Goal: Information Seeking & Learning: Learn about a topic

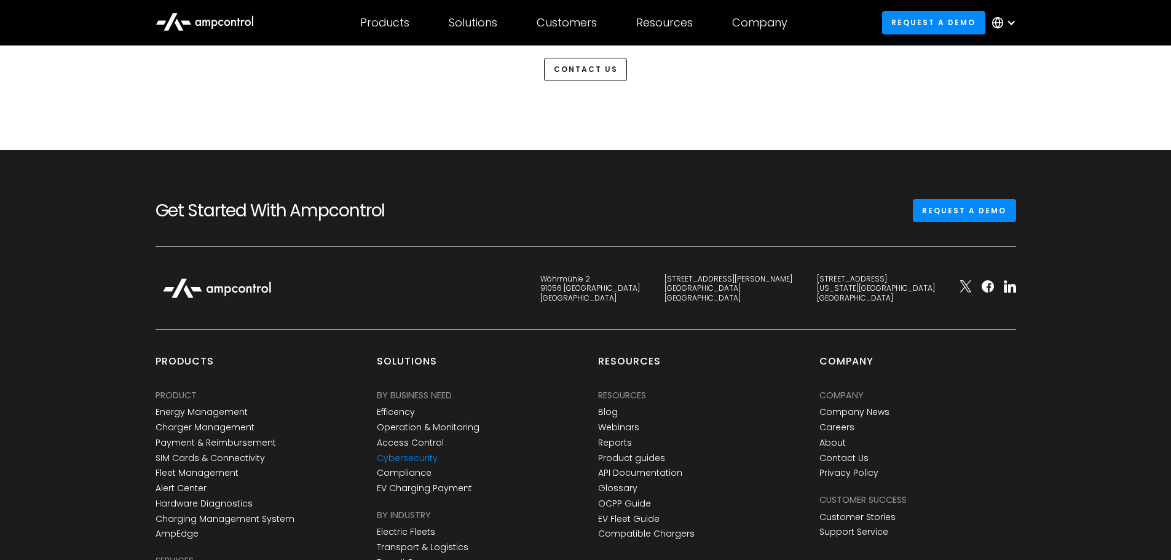
scroll to position [3197, 0]
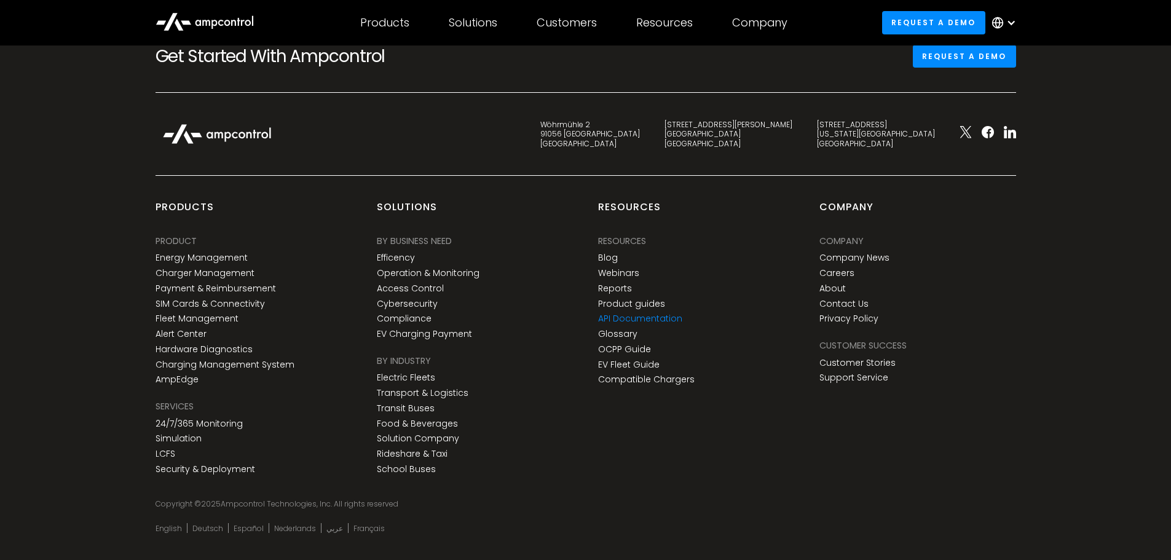
click at [650, 321] on link "API Documentation" at bounding box center [640, 319] width 84 height 10
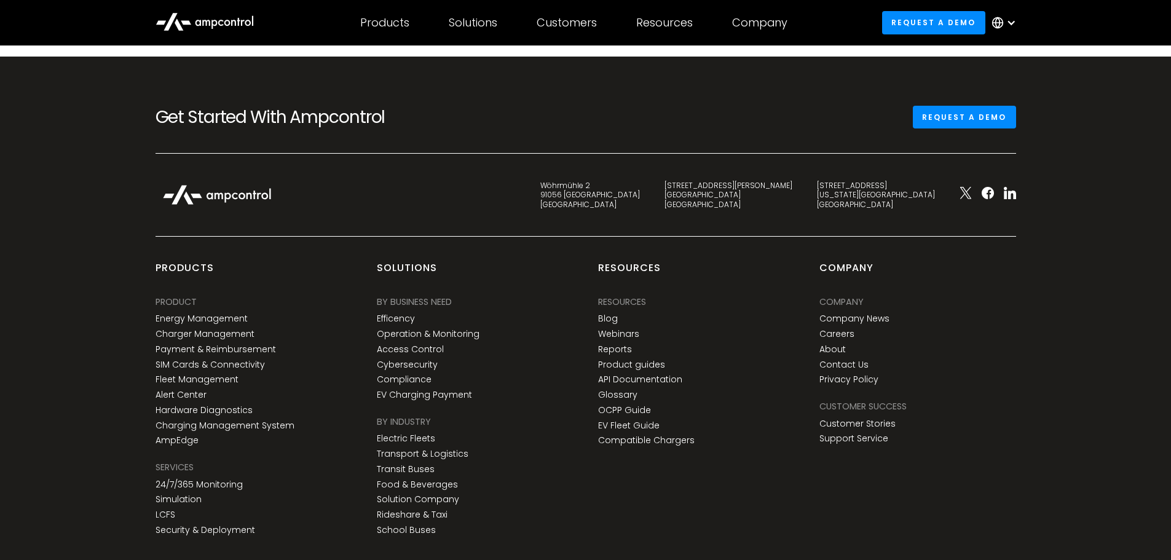
scroll to position [3224, 0]
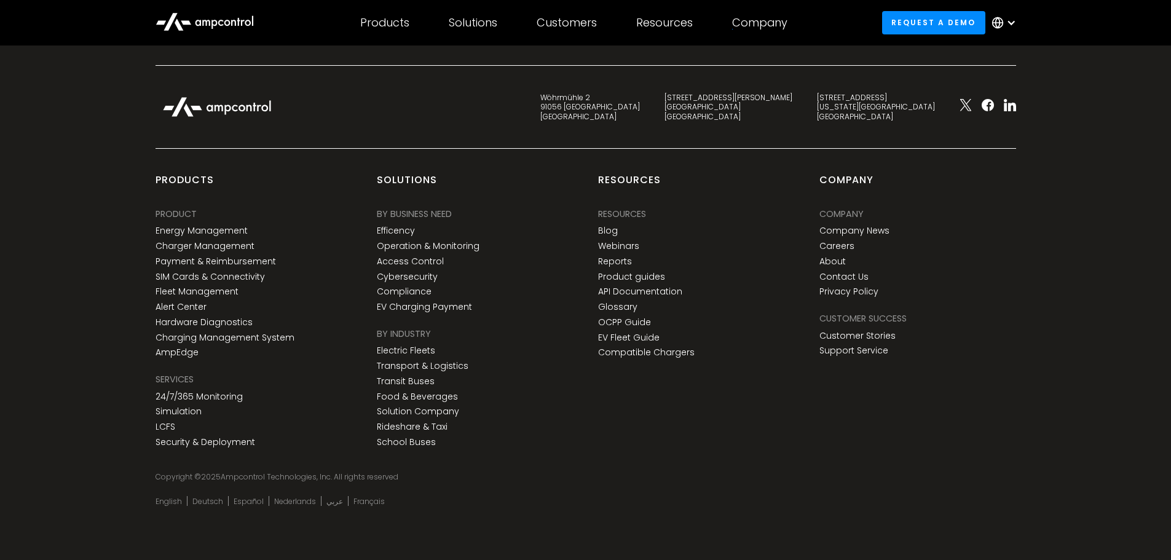
click at [729, 411] on div "Resources Resources Resources Blog Webinars Reports Product guides API Document…" at bounding box center [696, 312] width 221 height 279
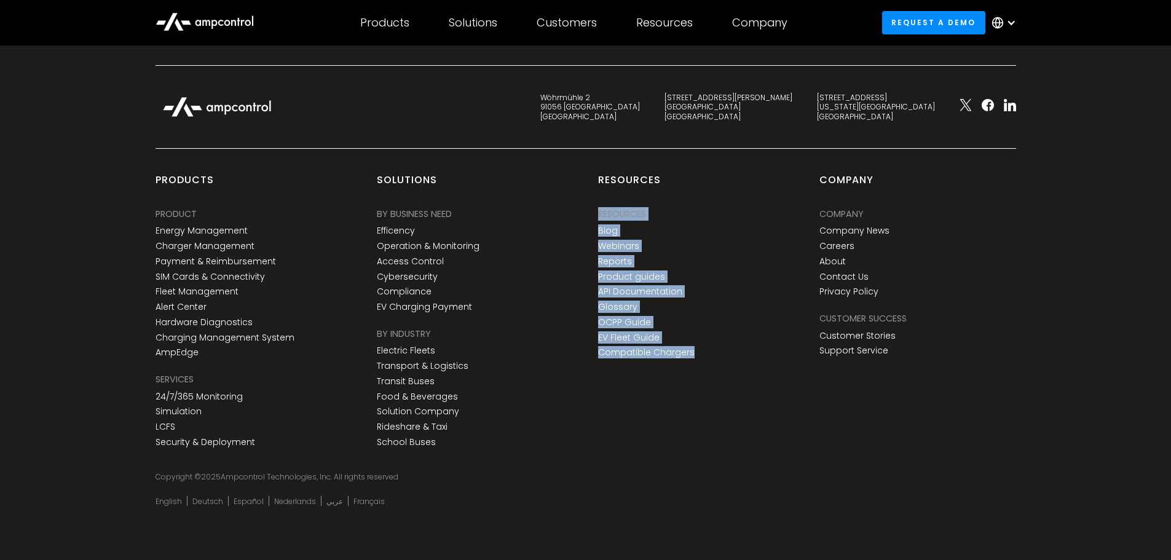
drag, startPoint x: 732, startPoint y: 357, endPoint x: 591, endPoint y: 210, distance: 203.1
click at [591, 210] on div "Resources Resources Resources Blog Webinars Reports Product guides API Document…" at bounding box center [696, 312] width 221 height 279
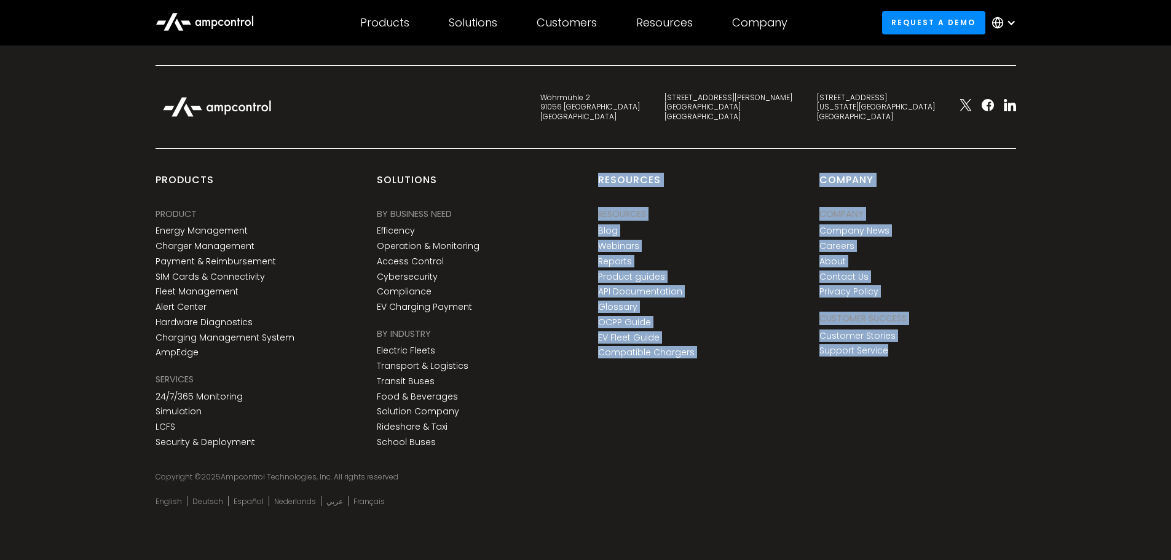
drag, startPoint x: 588, startPoint y: 177, endPoint x: 905, endPoint y: 362, distance: 366.7
click at [905, 362] on div "products PRODUCT Energy Management Charger Management Payment & Reimbursement S…" at bounding box center [585, 325] width 885 height 304
click at [905, 362] on div "Company Company Company Company News Careers About Contact Us Privacy Policy Cu…" at bounding box center [917, 312] width 221 height 279
drag, startPoint x: 913, startPoint y: 361, endPoint x: 585, endPoint y: 189, distance: 370.2
click at [585, 189] on div "products PRODUCT Energy Management Charger Management Payment & Reimbursement S…" at bounding box center [585, 325] width 885 height 304
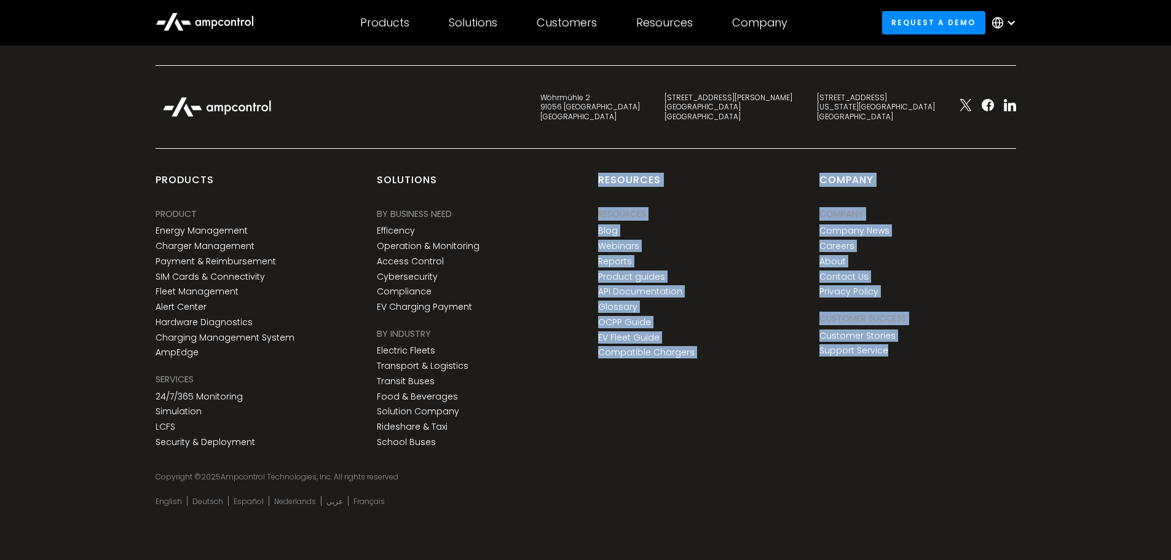
click at [586, 189] on div "Resources Resources Resources Blog Webinars Reports Product guides API Document…" at bounding box center [696, 312] width 221 height 279
drag, startPoint x: 591, startPoint y: 176, endPoint x: 901, endPoint y: 358, distance: 359.0
click at [901, 358] on div "products PRODUCT Energy Management Charger Management Payment & Reimbursement S…" at bounding box center [585, 325] width 885 height 304
click at [901, 358] on div "Customer success Customer Stories Support Service" at bounding box center [863, 336] width 87 height 49
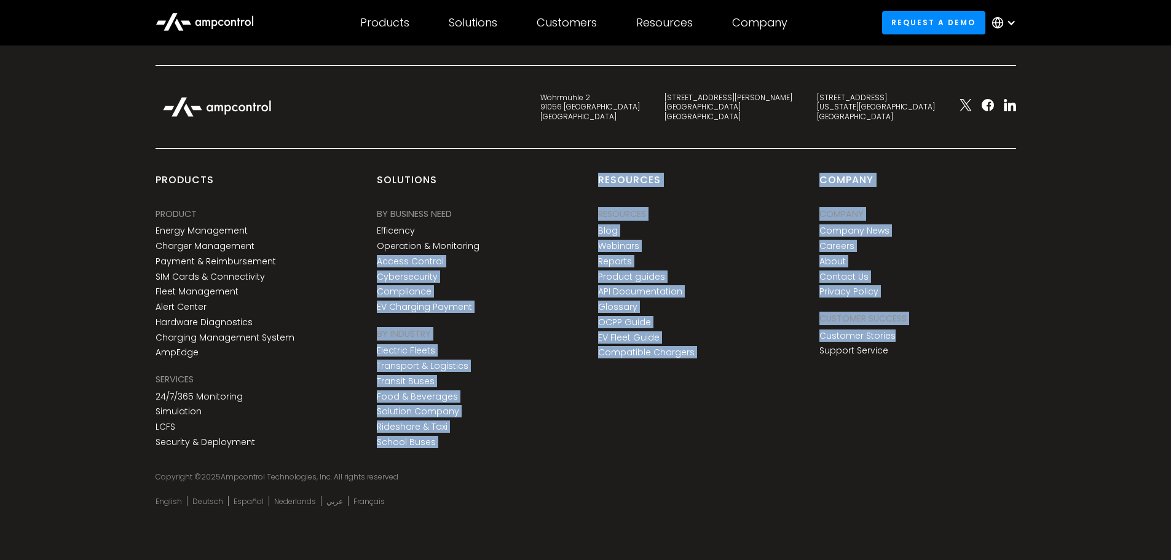
drag, startPoint x: 908, startPoint y: 354, endPoint x: 579, endPoint y: 177, distance: 373.6
click at [579, 177] on div "products PRODUCT Energy Management Charger Management Payment & Reimbursement S…" at bounding box center [585, 325] width 885 height 304
click at [579, 177] on div "Solutions BY BUSINESS NEED Efficency Operation & Monitoring Access Control Cybe…" at bounding box center [475, 312] width 221 height 279
drag, startPoint x: 579, startPoint y: 177, endPoint x: 896, endPoint y: 354, distance: 362.8
click at [896, 354] on div "products PRODUCT Energy Management Charger Management Payment & Reimbursement S…" at bounding box center [585, 325] width 885 height 304
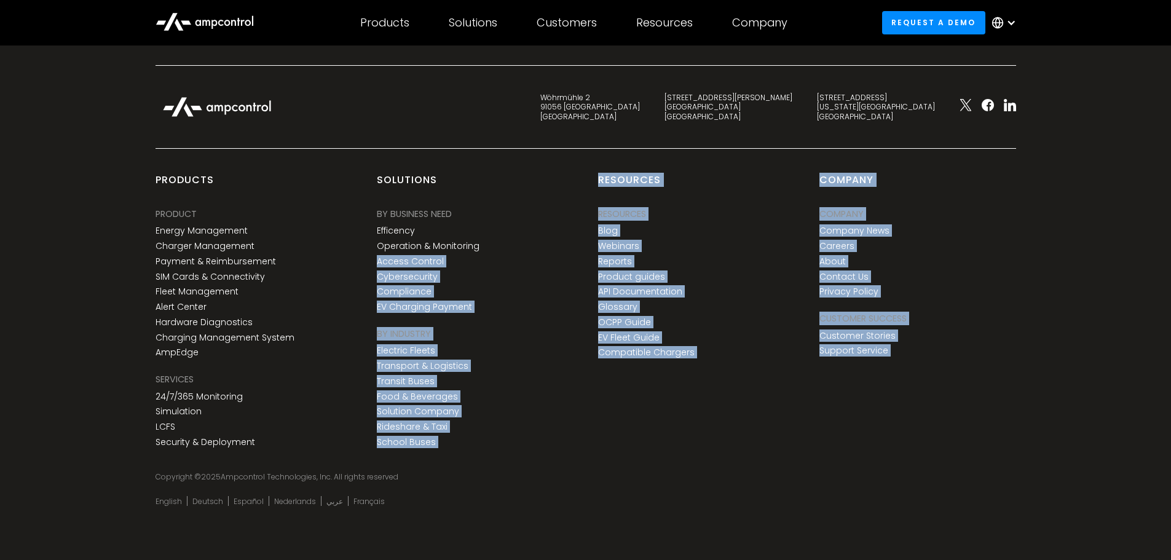
click at [896, 354] on div "Customer success Customer Stories Support Service" at bounding box center [863, 336] width 87 height 49
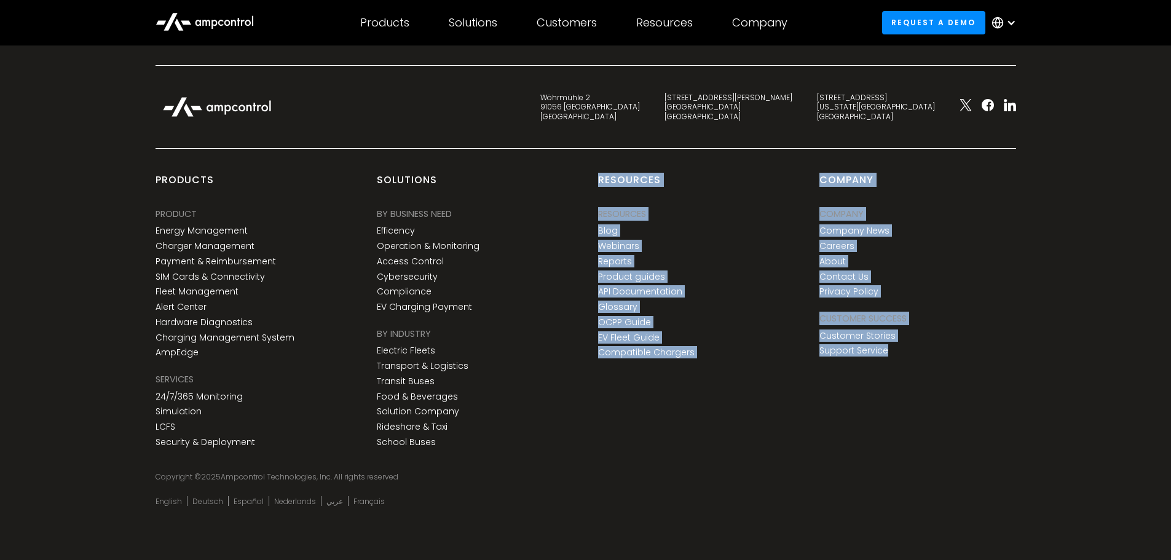
drag, startPoint x: 899, startPoint y: 352, endPoint x: 599, endPoint y: 177, distance: 346.6
click at [599, 177] on div "products PRODUCT Energy Management Charger Management Payment & Reimbursement S…" at bounding box center [585, 325] width 885 height 304
click at [599, 177] on div "Resources" at bounding box center [629, 184] width 63 height 23
drag, startPoint x: 599, startPoint y: 177, endPoint x: 895, endPoint y: 352, distance: 343.7
click at [895, 352] on div "products PRODUCT Energy Management Charger Management Payment & Reimbursement S…" at bounding box center [585, 325] width 885 height 304
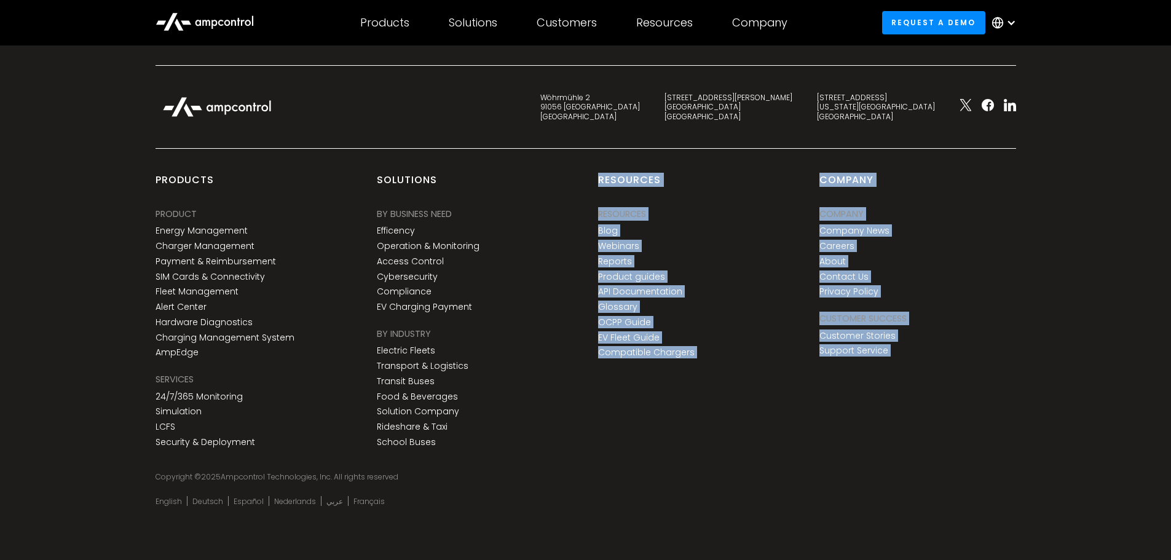
click at [895, 352] on div "Customer success Customer Stories Support Service" at bounding box center [863, 336] width 87 height 49
drag, startPoint x: 900, startPoint y: 351, endPoint x: 591, endPoint y: 178, distance: 354.0
click at [591, 178] on div "products PRODUCT Energy Management Charger Management Payment & Reimbursement S…" at bounding box center [585, 325] width 885 height 304
click at [591, 178] on div "Resources Resources Resources Blog Webinars Reports Product guides API Document…" at bounding box center [696, 312] width 221 height 279
drag, startPoint x: 591, startPoint y: 178, endPoint x: 896, endPoint y: 354, distance: 351.8
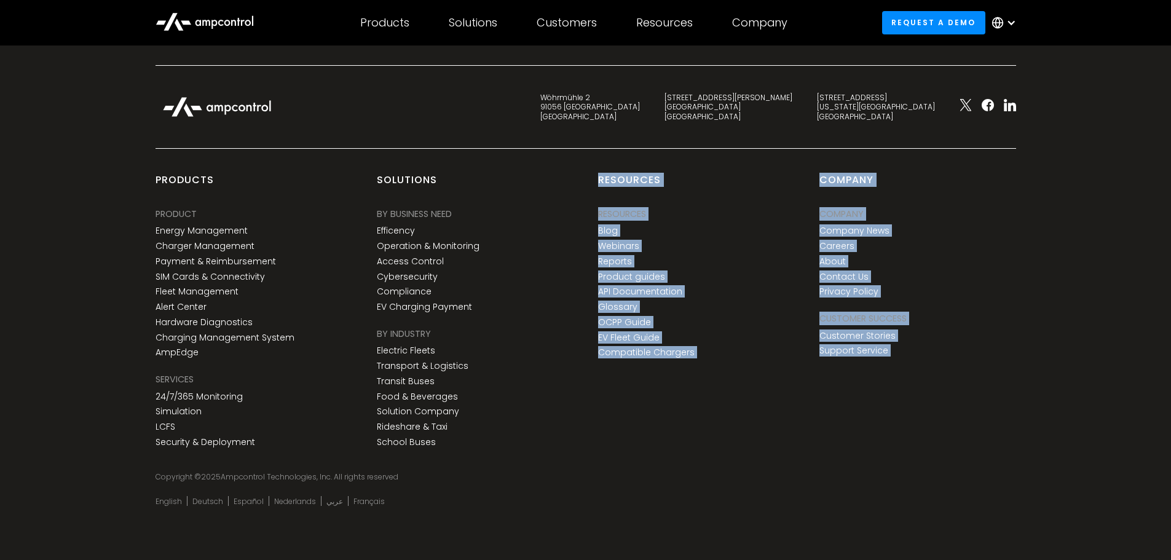
click at [896, 354] on div "products PRODUCT Energy Management Charger Management Payment & Reimbursement S…" at bounding box center [585, 325] width 885 height 304
click at [896, 352] on div "Customer success Customer Stories Support Service" at bounding box center [863, 336] width 87 height 49
drag, startPoint x: 896, startPoint y: 350, endPoint x: 598, endPoint y: 180, distance: 343.4
click at [598, 180] on div "products PRODUCT Energy Management Charger Management Payment & Reimbursement S…" at bounding box center [585, 325] width 885 height 304
click at [598, 180] on div "Resources" at bounding box center [629, 184] width 63 height 23
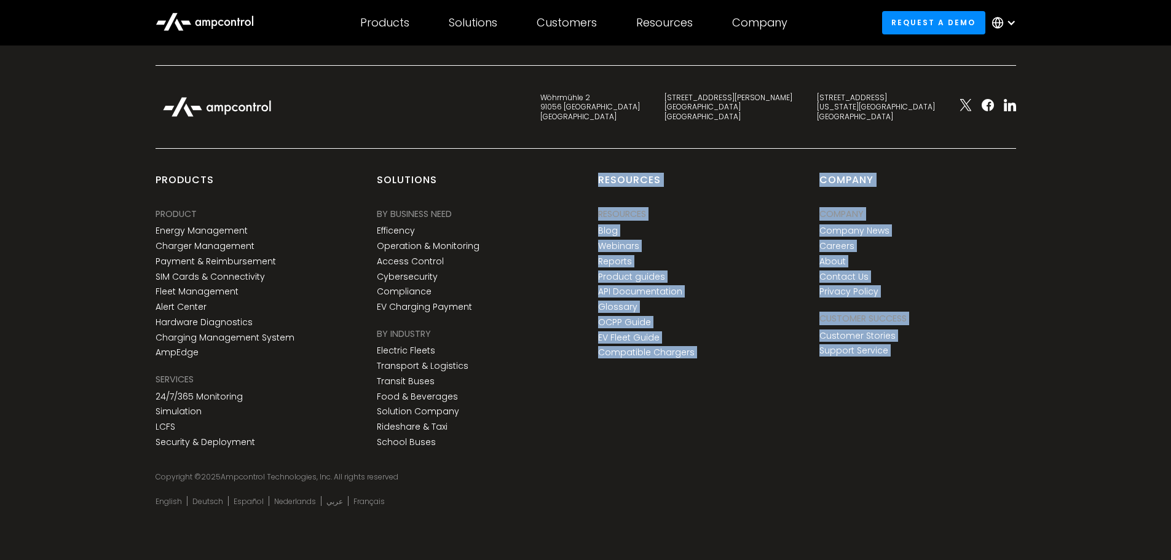
drag, startPoint x: 598, startPoint y: 180, endPoint x: 892, endPoint y: 358, distance: 343.7
click at [892, 358] on div "products PRODUCT Energy Management Charger Management Payment & Reimbursement S…" at bounding box center [585, 325] width 885 height 304
click at [892, 358] on div "Customer success Customer Stories Support Service" at bounding box center [863, 336] width 87 height 49
drag, startPoint x: 893, startPoint y: 356, endPoint x: 598, endPoint y: 178, distance: 343.9
click at [598, 178] on div "products PRODUCT Energy Management Charger Management Payment & Reimbursement S…" at bounding box center [585, 325] width 885 height 304
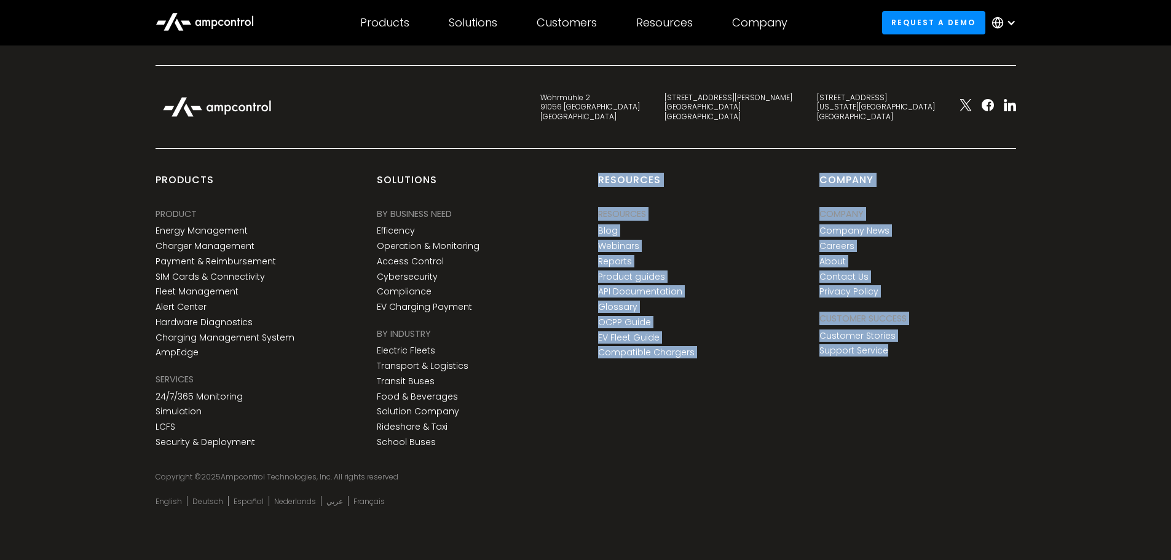
click at [598, 178] on div "Resources" at bounding box center [629, 184] width 63 height 23
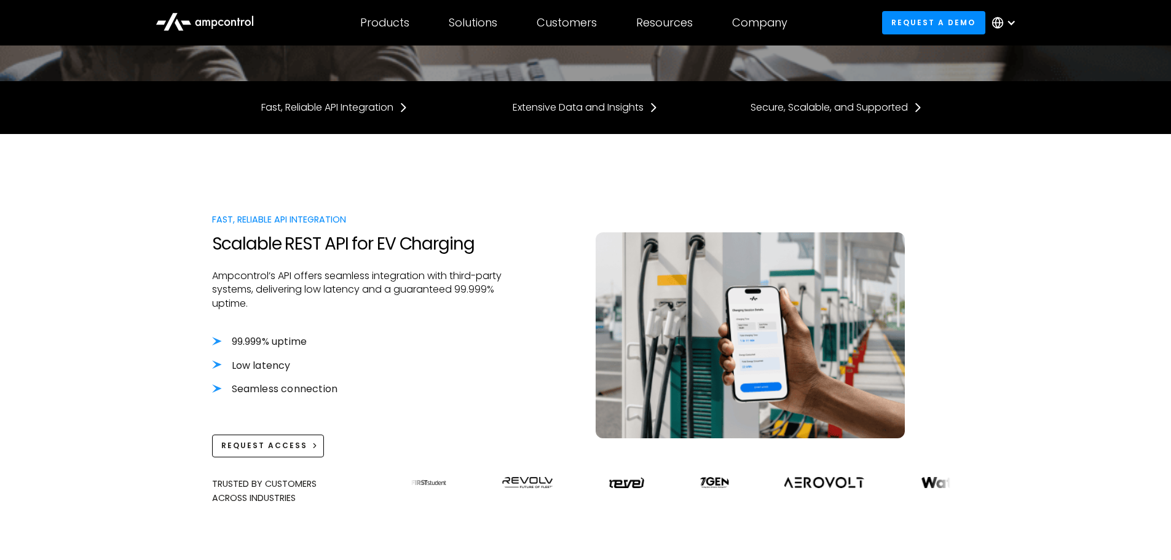
scroll to position [245, 0]
click at [377, 106] on div "Fast, Reliable API Integration" at bounding box center [327, 107] width 132 height 14
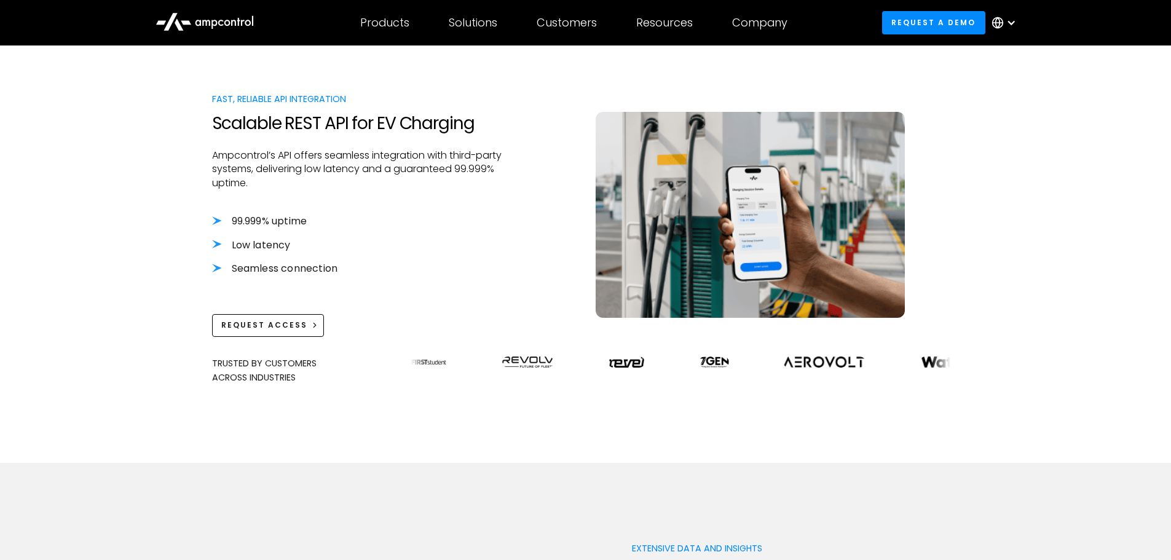
scroll to position [379, 0]
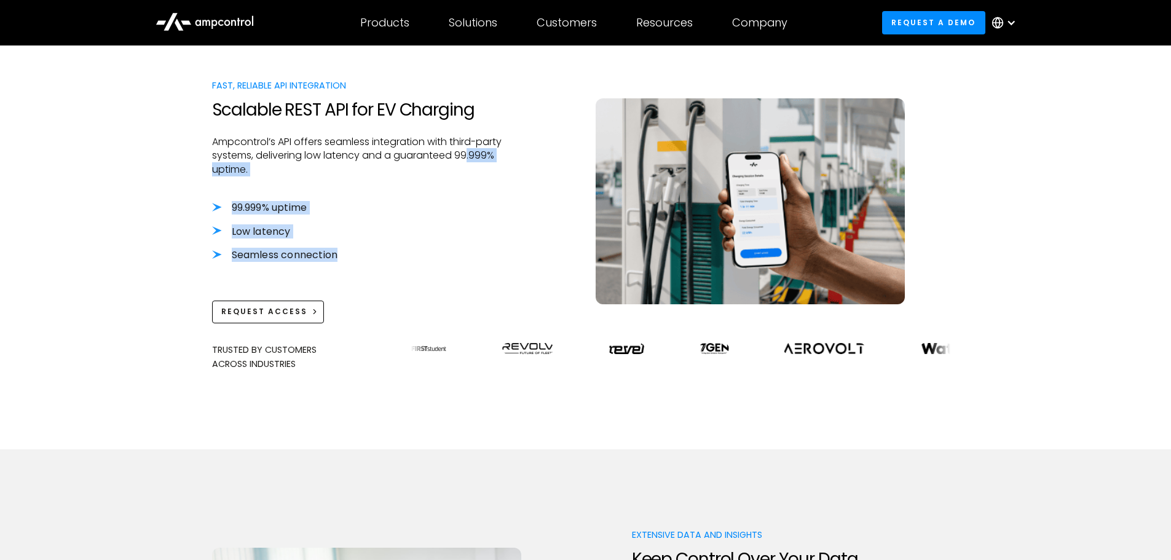
drag, startPoint x: 371, startPoint y: 259, endPoint x: 224, endPoint y: 173, distance: 171.1
click at [224, 173] on div "Fast, Reliable API Integration Scalable REST API for EV Charging Ampcontrol’s A…" at bounding box center [357, 201] width 291 height 245
click at [223, 173] on p "Ampcontrol’s API offers seamless integration with third-party systems, deliveri…" at bounding box center [357, 155] width 291 height 41
click at [282, 313] on div "Request Access" at bounding box center [264, 311] width 86 height 11
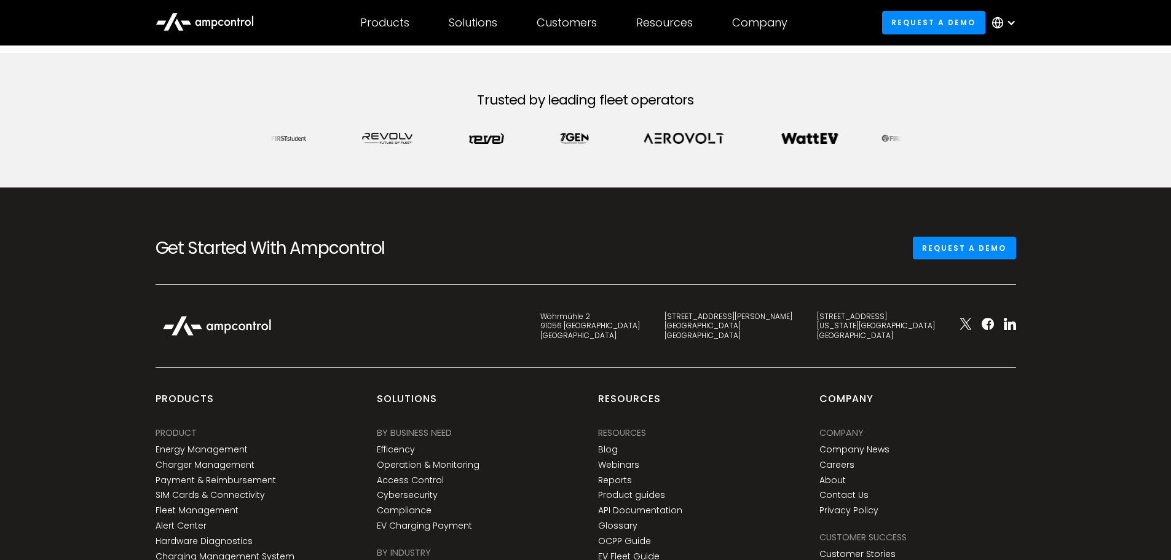
scroll to position [615, 0]
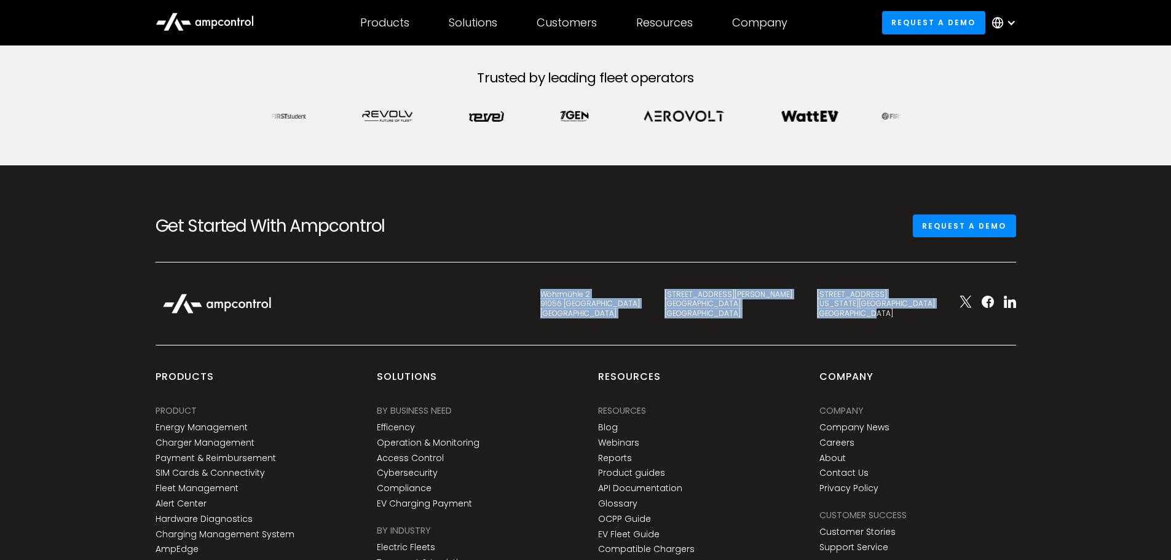
drag, startPoint x: 942, startPoint y: 317, endPoint x: 661, endPoint y: 292, distance: 282.0
click at [661, 292] on div "Wöhrmühle 2 91056 Erlangen Germany C. de Eloy Gonzalo 27 28010 Madrid Spain 345…" at bounding box center [585, 316] width 885 height 58
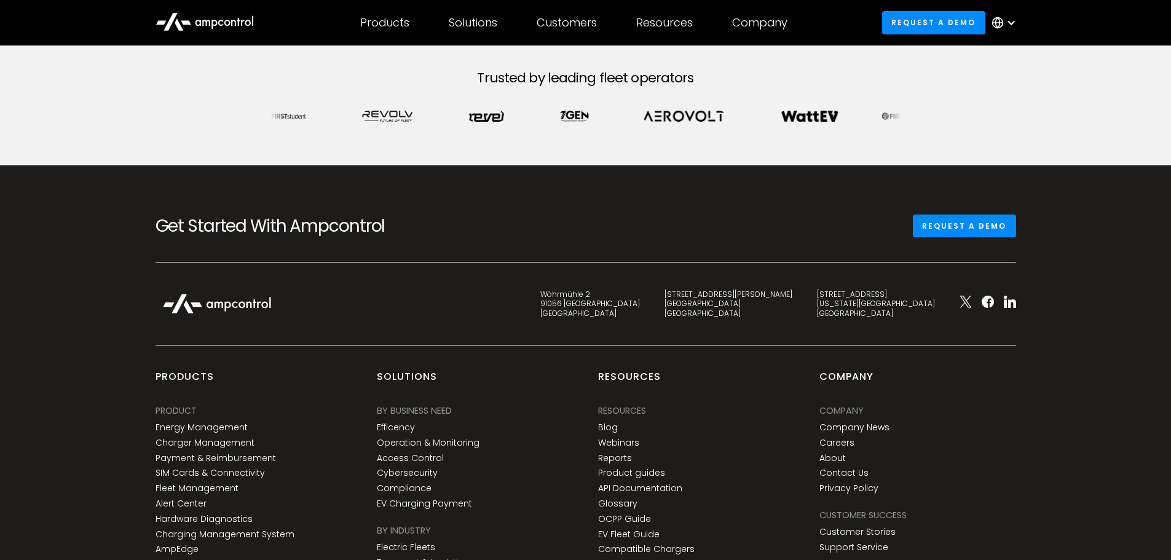
click at [528, 292] on div at bounding box center [335, 303] width 385 height 33
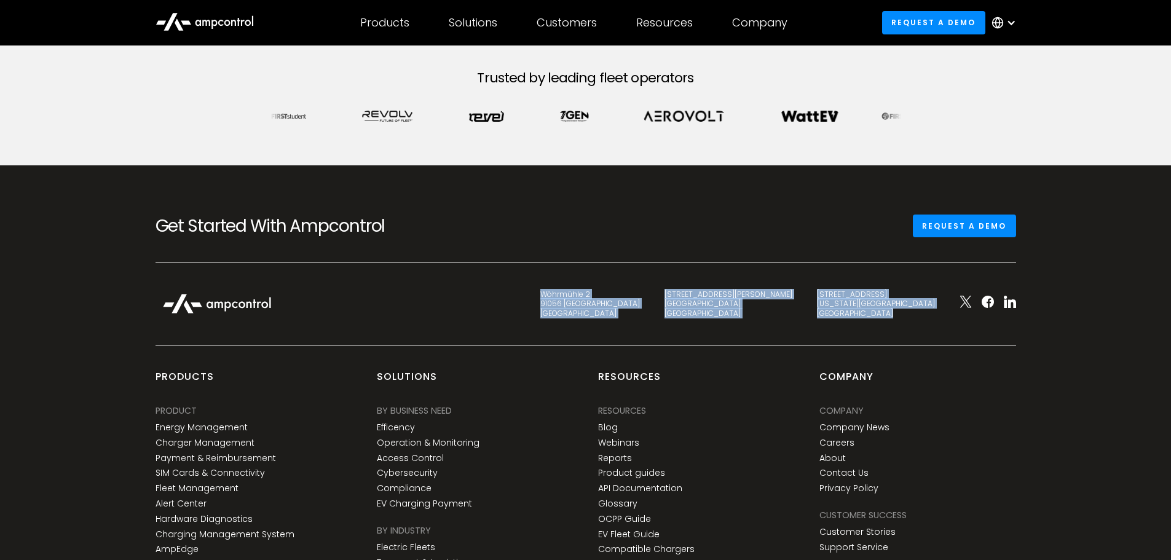
drag, startPoint x: 661, startPoint y: 292, endPoint x: 920, endPoint y: 323, distance: 260.7
click at [920, 323] on div "Wöhrmühle 2 91056 Erlangen Germany C. de Eloy Gonzalo 27 28010 Madrid Spain 345…" at bounding box center [585, 316] width 885 height 58
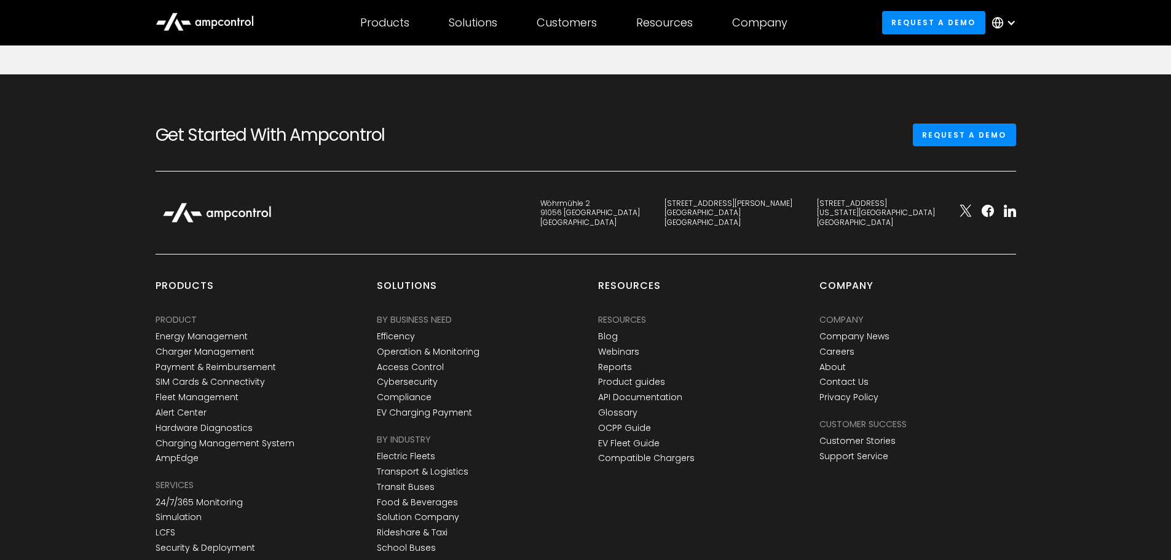
scroll to position [812, 0]
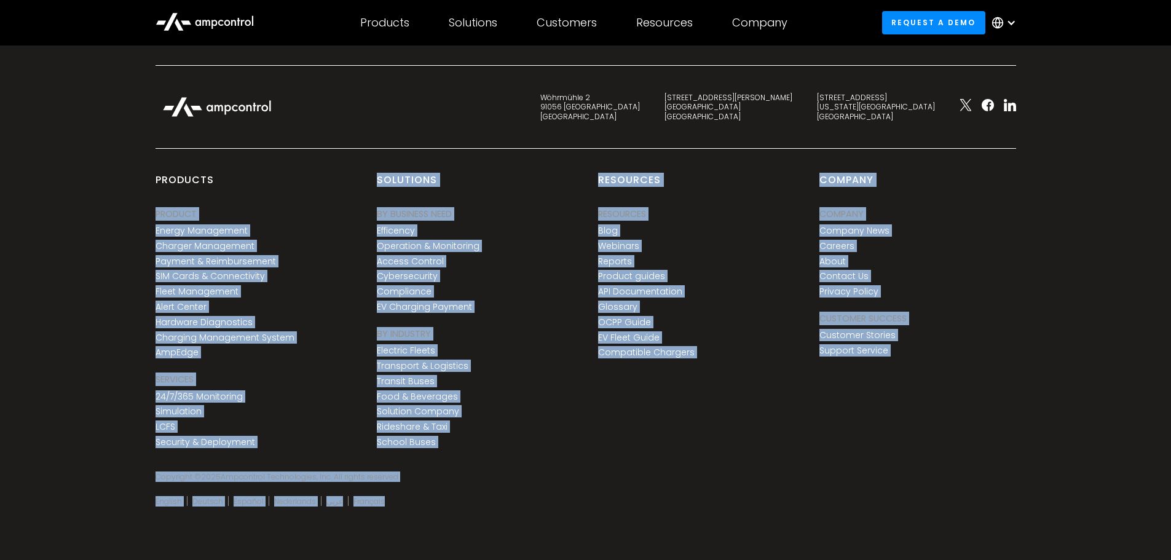
drag, startPoint x: 437, startPoint y: 515, endPoint x: 140, endPoint y: 211, distance: 424.3
click at [140, 211] on div "Get Started With Ampcontrol Request a demo Wöhrmühle 2 91056 Erlangen Germany C…" at bounding box center [585, 265] width 1171 height 592
drag, startPoint x: 140, startPoint y: 211, endPoint x: 607, endPoint y: 537, distance: 569.8
click at [607, 537] on div "Get Started With Ampcontrol Request a demo Wöhrmühle 2 91056 Erlangen Germany C…" at bounding box center [585, 265] width 1171 height 592
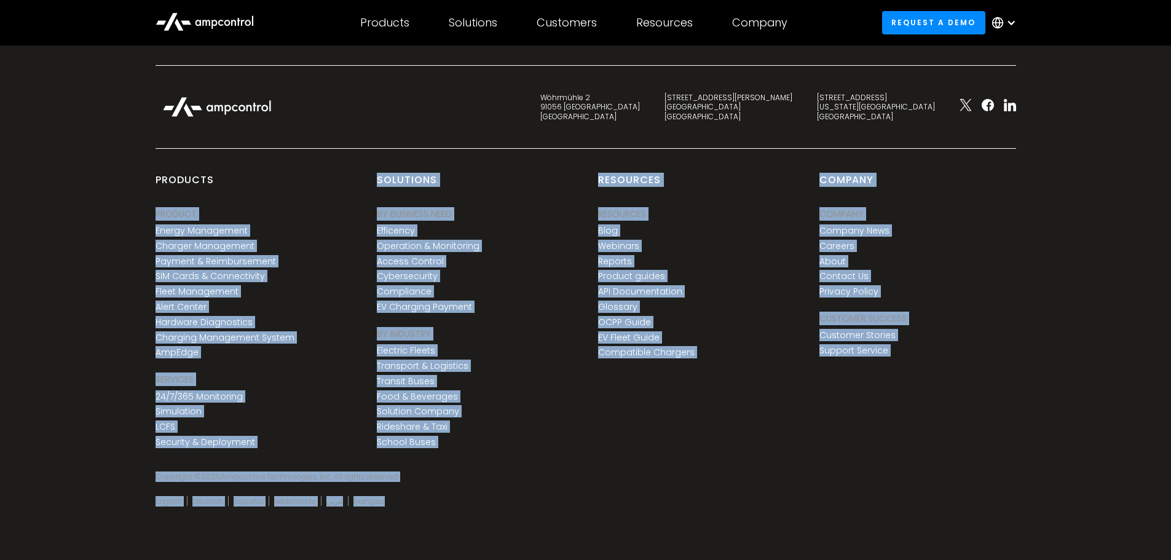
click at [608, 536] on div "Get Started With Ampcontrol Request a demo Wöhrmühle 2 91056 Erlangen Germany C…" at bounding box center [585, 265] width 1171 height 592
drag, startPoint x: 613, startPoint y: 532, endPoint x: 103, endPoint y: 175, distance: 622.4
click at [103, 175] on div "Get Started With Ampcontrol Request a demo Wöhrmühle 2 91056 Erlangen Germany C…" at bounding box center [585, 265] width 1171 height 592
drag, startPoint x: 103, startPoint y: 175, endPoint x: 808, endPoint y: 490, distance: 771.9
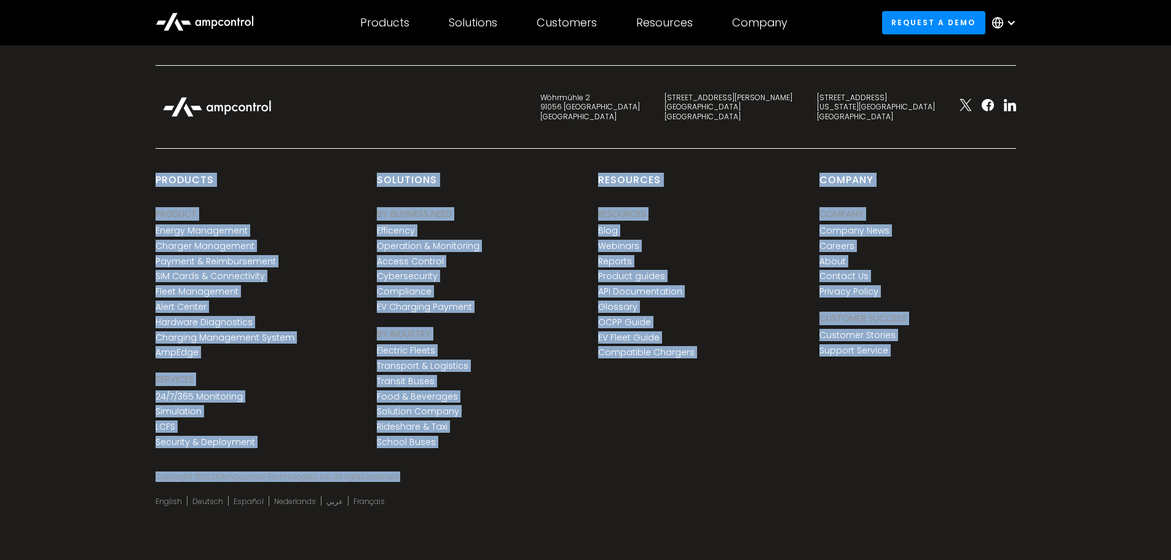
click at [808, 490] on div "Get Started With Ampcontrol Request a demo Wöhrmühle 2 91056 Erlangen Germany C…" at bounding box center [585, 265] width 1171 height 592
click at [808, 490] on div "Copyright © 2025 Ampcontrol Technologies, Inc. All rights reserved" at bounding box center [585, 489] width 885 height 34
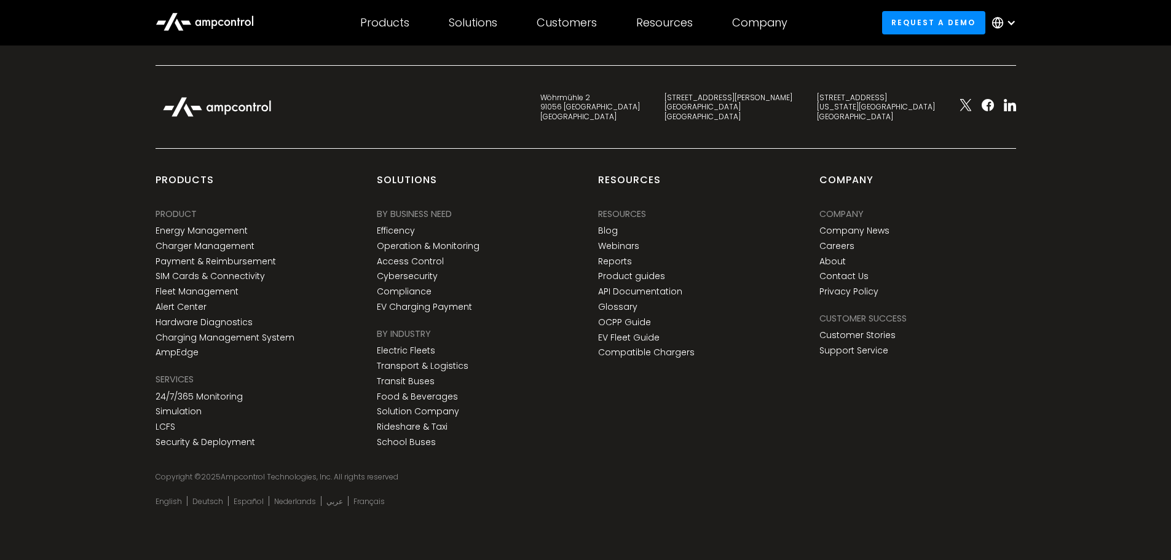
click at [1016, 17] on div at bounding box center [1007, 22] width 43 height 37
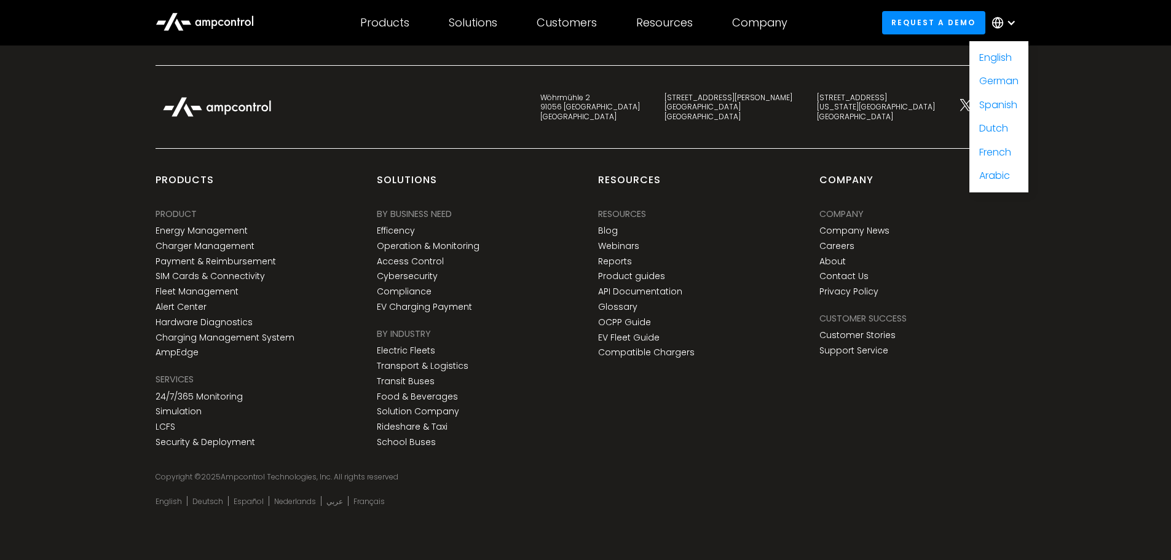
click at [1016, 17] on div at bounding box center [1007, 22] width 43 height 37
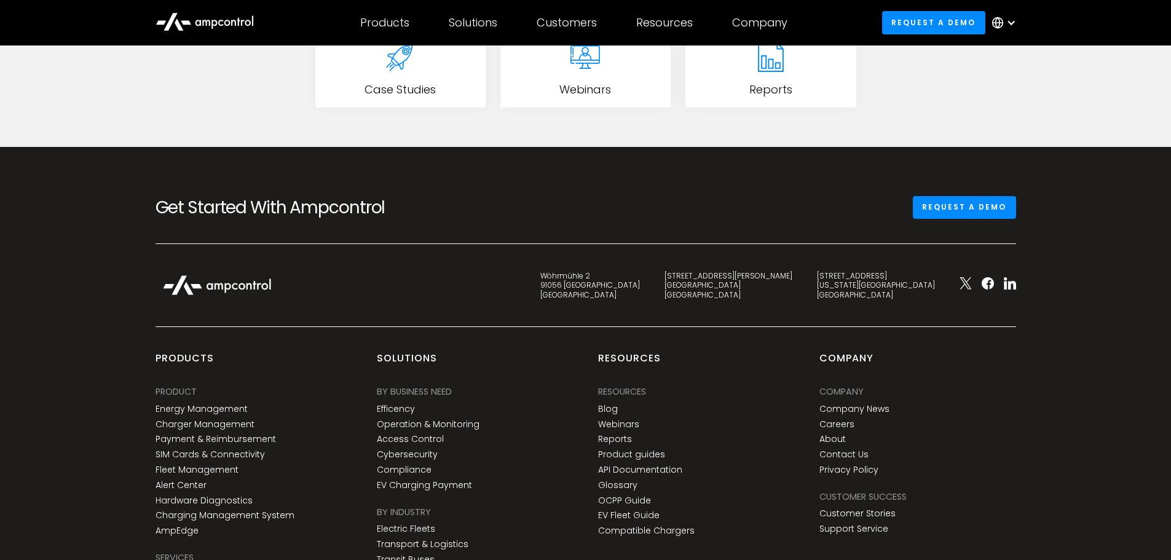
scroll to position [1476, 0]
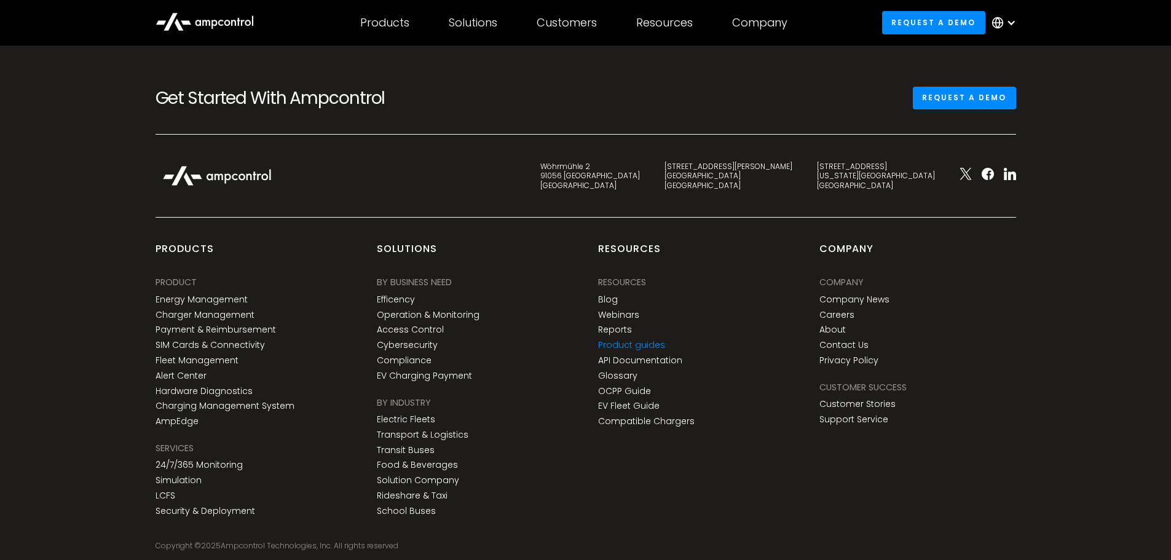
click at [642, 344] on link "Product guides" at bounding box center [631, 345] width 67 height 10
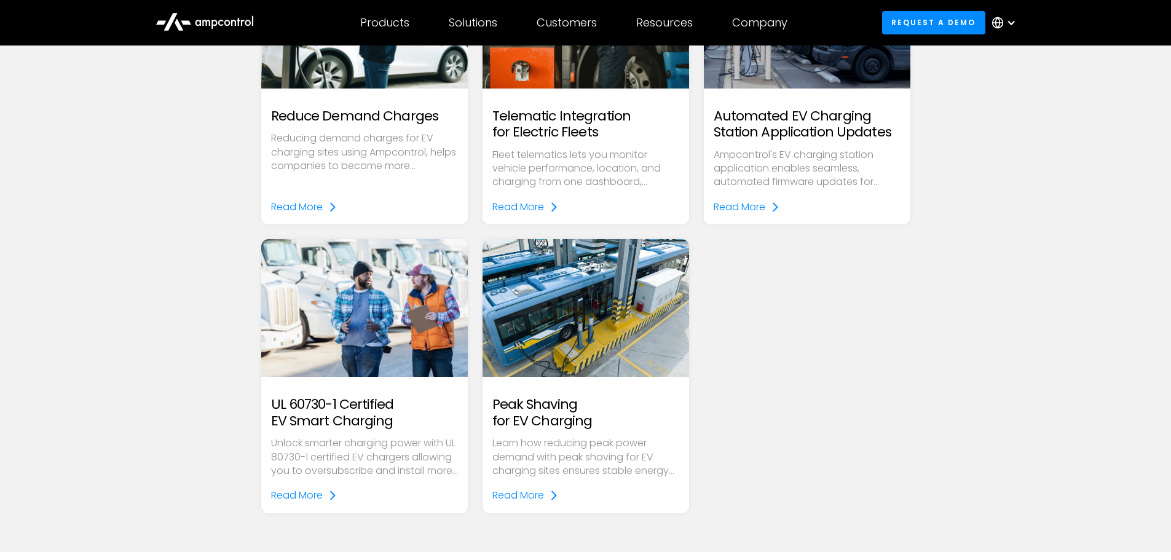
scroll to position [6111, 0]
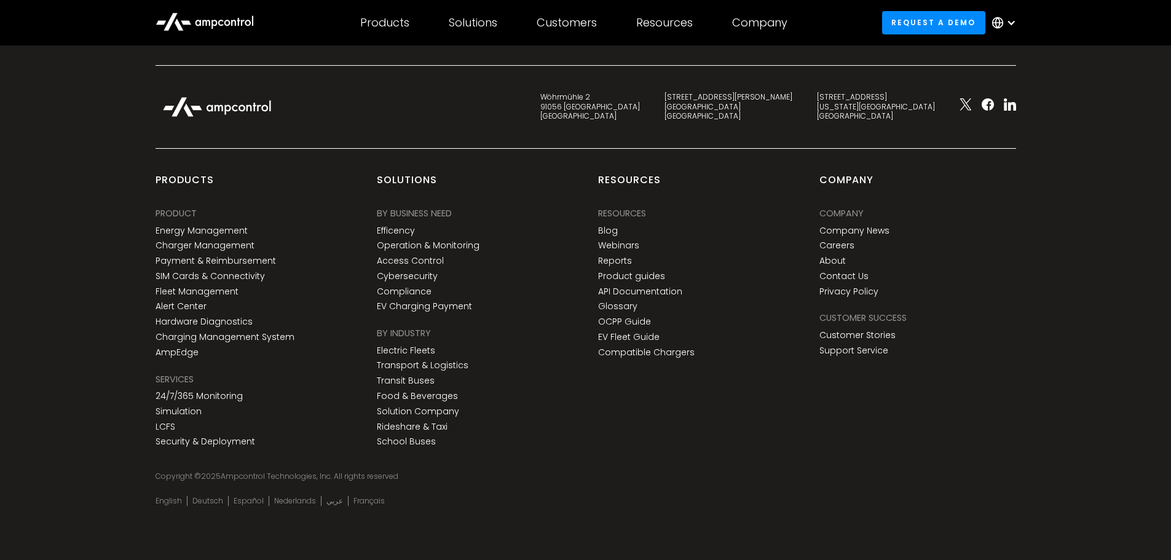
drag, startPoint x: 990, startPoint y: 375, endPoint x: 986, endPoint y: 396, distance: 21.3
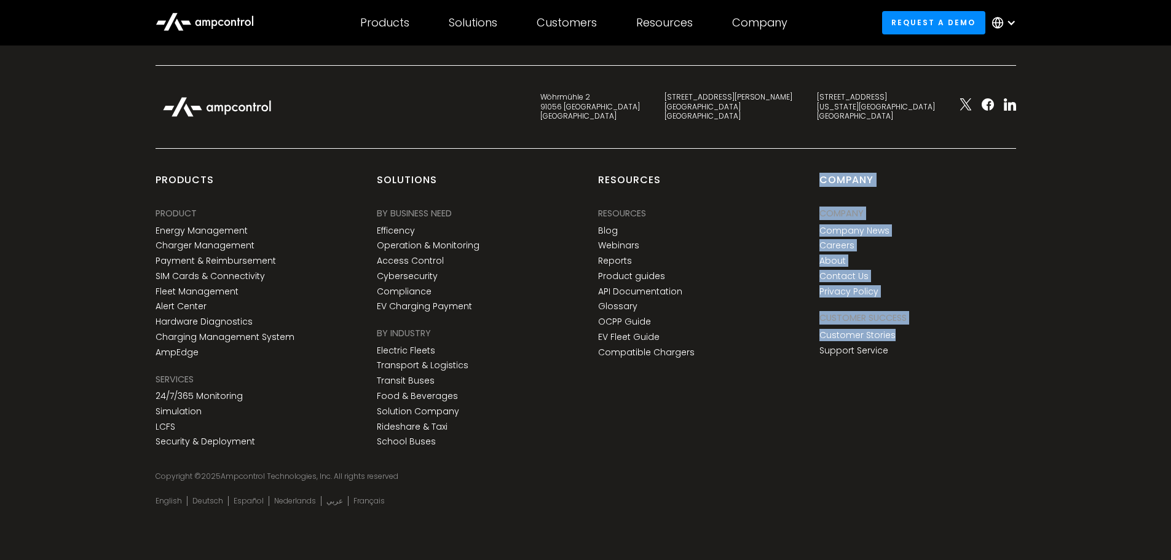
drag, startPoint x: 906, startPoint y: 352, endPoint x: 740, endPoint y: 322, distance: 168.0
click at [740, 322] on div "products PRODUCT Energy Management Charger Management Payment & Reimbursement S…" at bounding box center [585, 325] width 885 height 304
click at [740, 322] on div "Resources Resources Resources Blog Webinars Reports Product guides API Document…" at bounding box center [696, 267] width 197 height 189
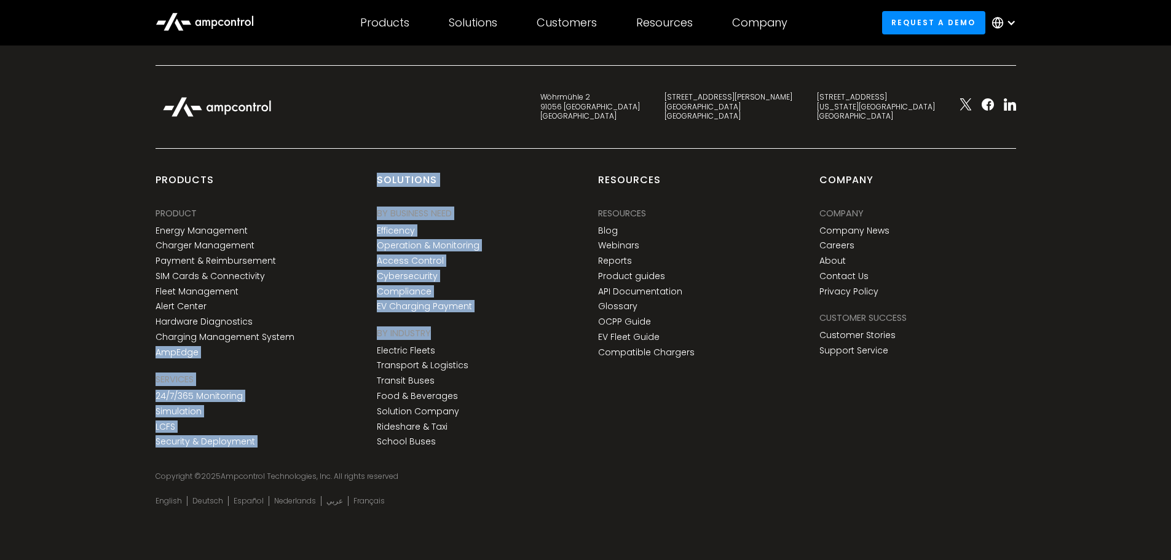
drag, startPoint x: 435, startPoint y: 335, endPoint x: 358, endPoint y: 330, distance: 76.4
click at [358, 330] on div "products PRODUCT Energy Management Charger Management Payment & Reimbursement S…" at bounding box center [585, 325] width 885 height 304
click at [358, 330] on div "products PRODUCT Energy Management Charger Management Payment & Reimbursement S…" at bounding box center [253, 312] width 221 height 279
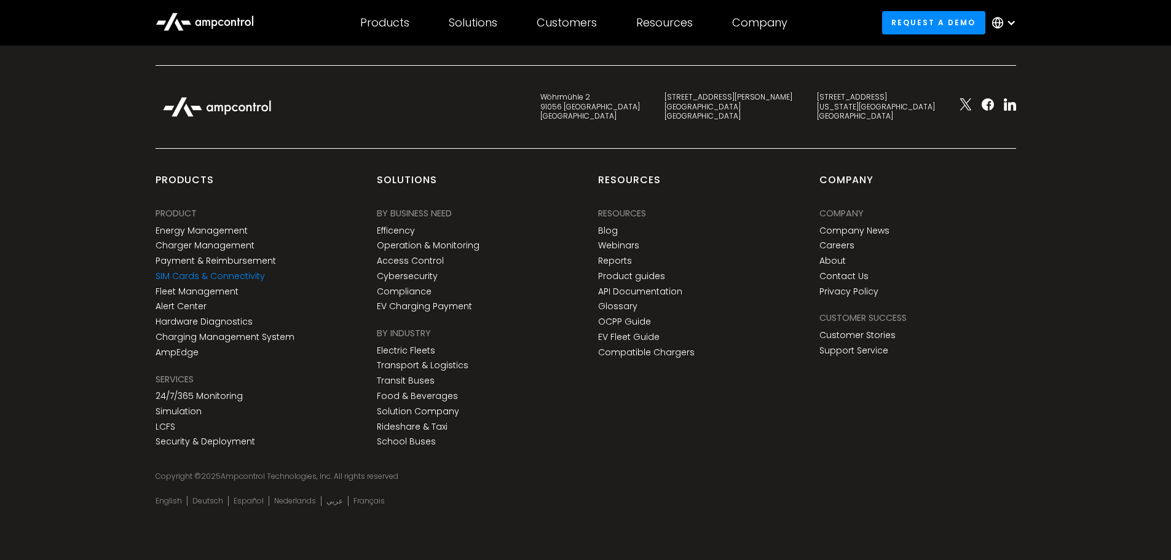
click at [243, 277] on link "SIM Cards & Connectivity" at bounding box center [210, 276] width 109 height 10
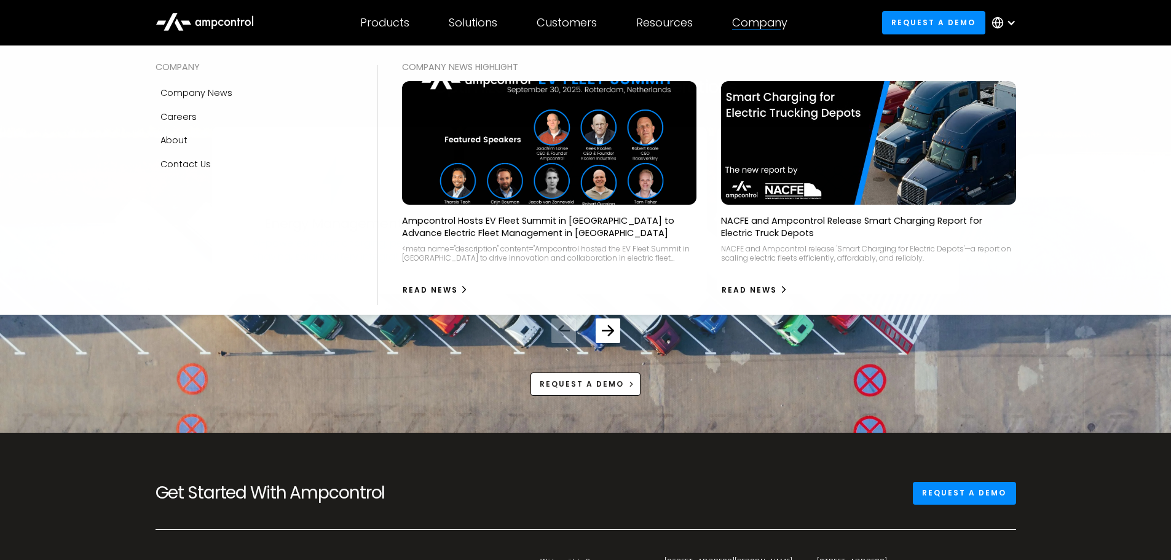
scroll to position [3627, 0]
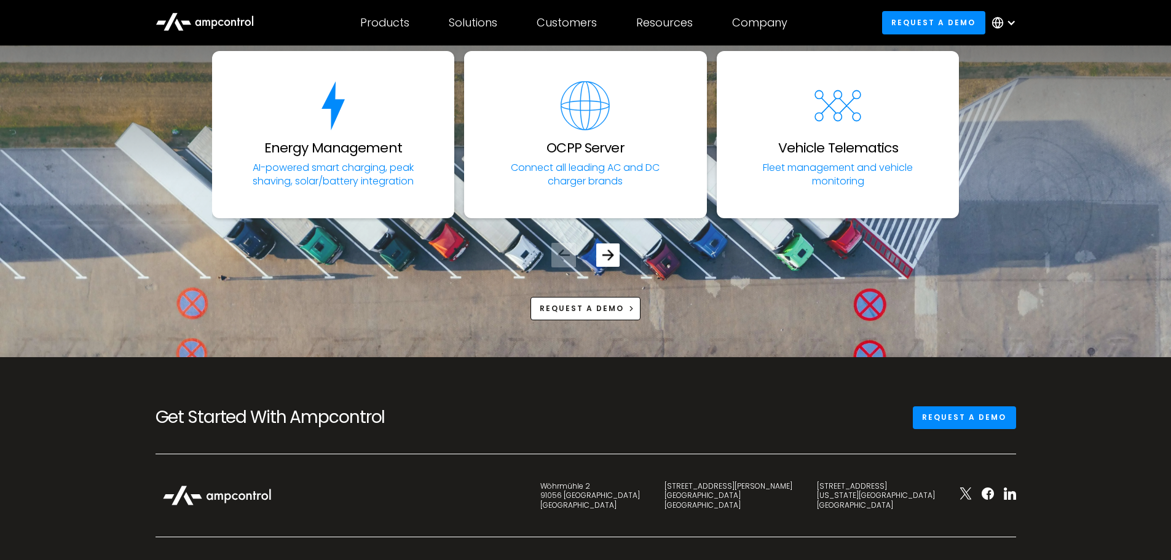
click at [611, 250] on icon "Next slide" at bounding box center [608, 256] width 12 height 12
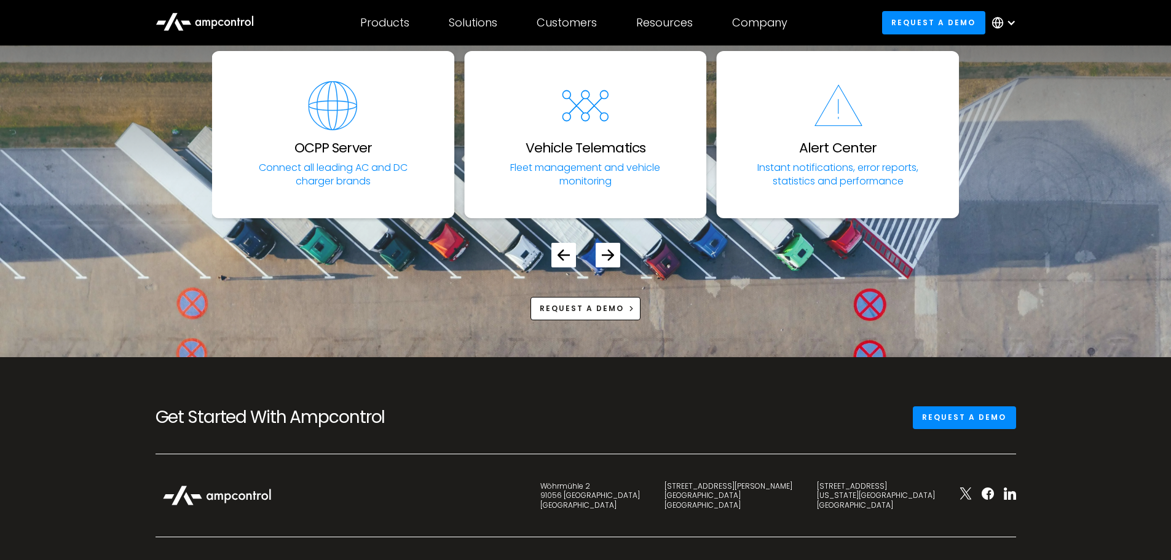
click at [626, 256] on div at bounding box center [586, 245] width 748 height 44
click at [619, 255] on div "Next slide" at bounding box center [607, 254] width 23 height 23
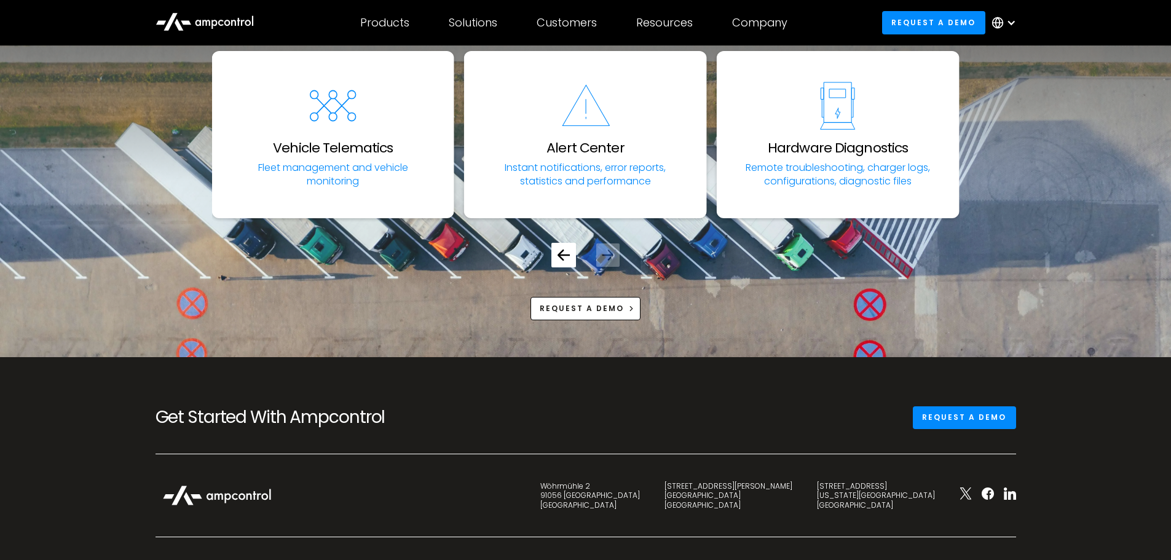
click at [619, 256] on div "Next slide" at bounding box center [607, 254] width 23 height 23
click at [603, 247] on div "Next slide" at bounding box center [607, 254] width 23 height 23
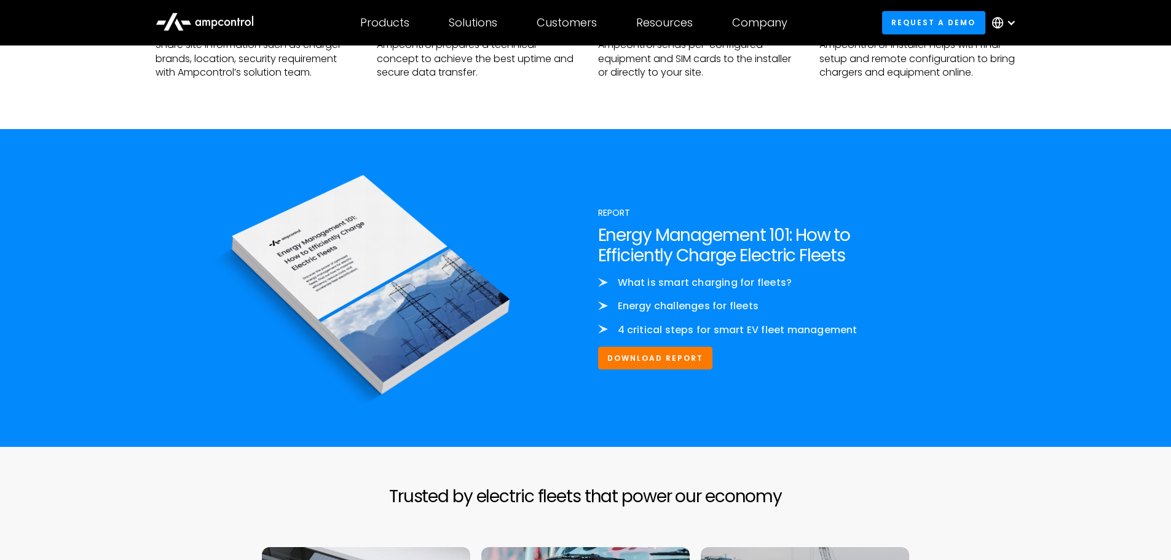
scroll to position [1859, 0]
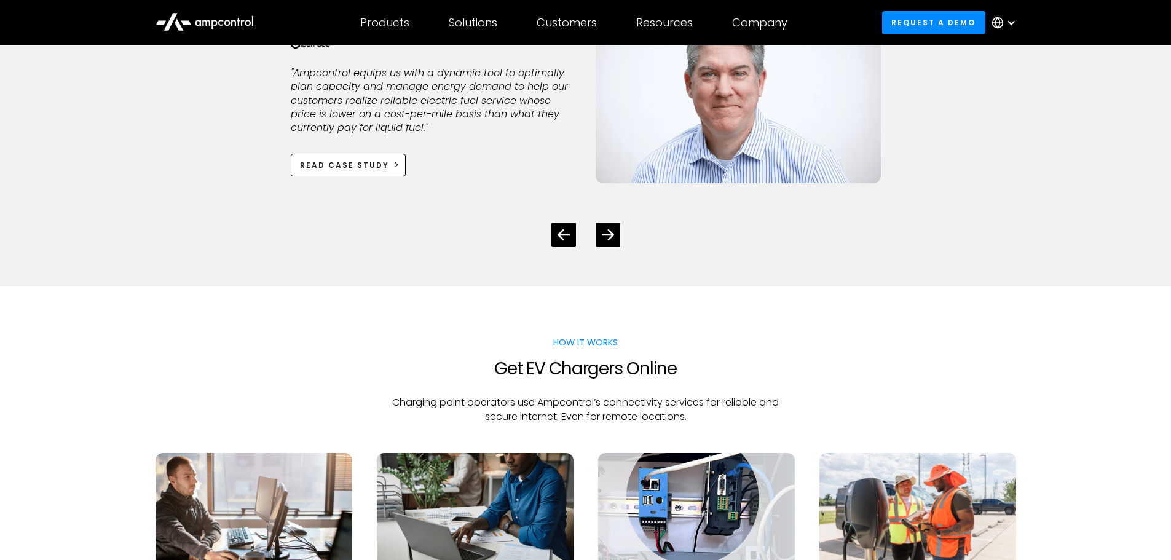
drag, startPoint x: 533, startPoint y: 487, endPoint x: 550, endPoint y: 256, distance: 231.8
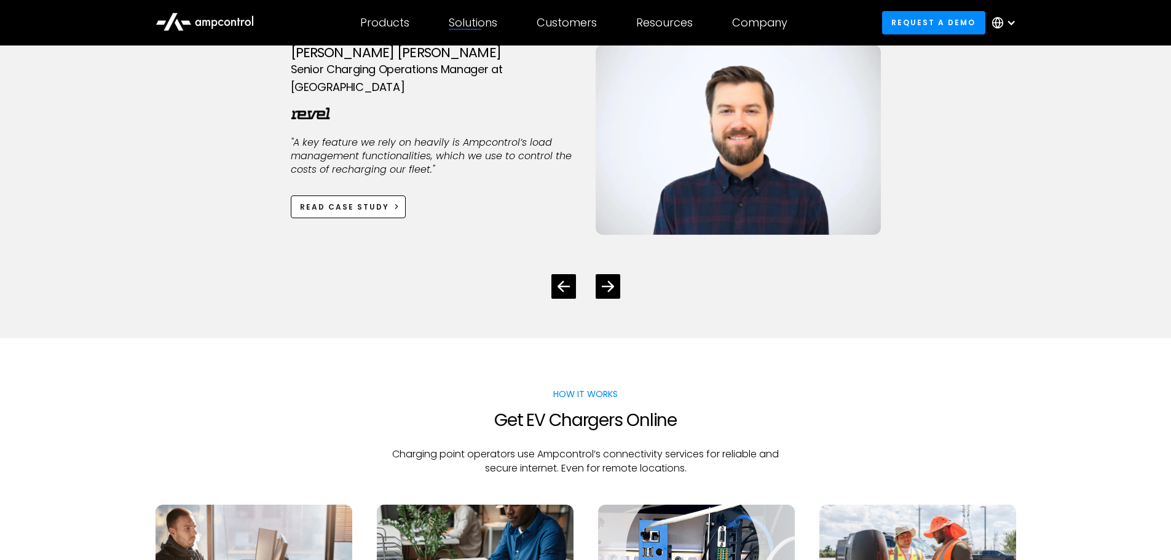
scroll to position [1982, 0]
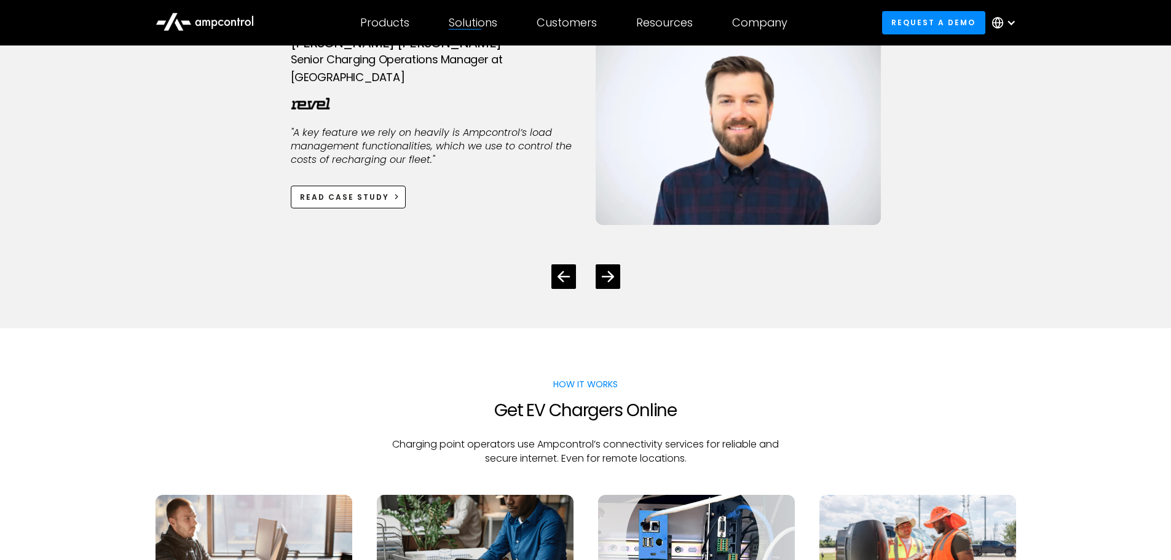
drag, startPoint x: 786, startPoint y: 395, endPoint x: 781, endPoint y: 381, distance: 14.8
click at [784, 390] on div "HOW IT WORKS Get EV Chargers Online Charging point operators use Ampcontrol’s c…" at bounding box center [586, 421] width 443 height 88
